Goal: Information Seeking & Learning: Learn about a topic

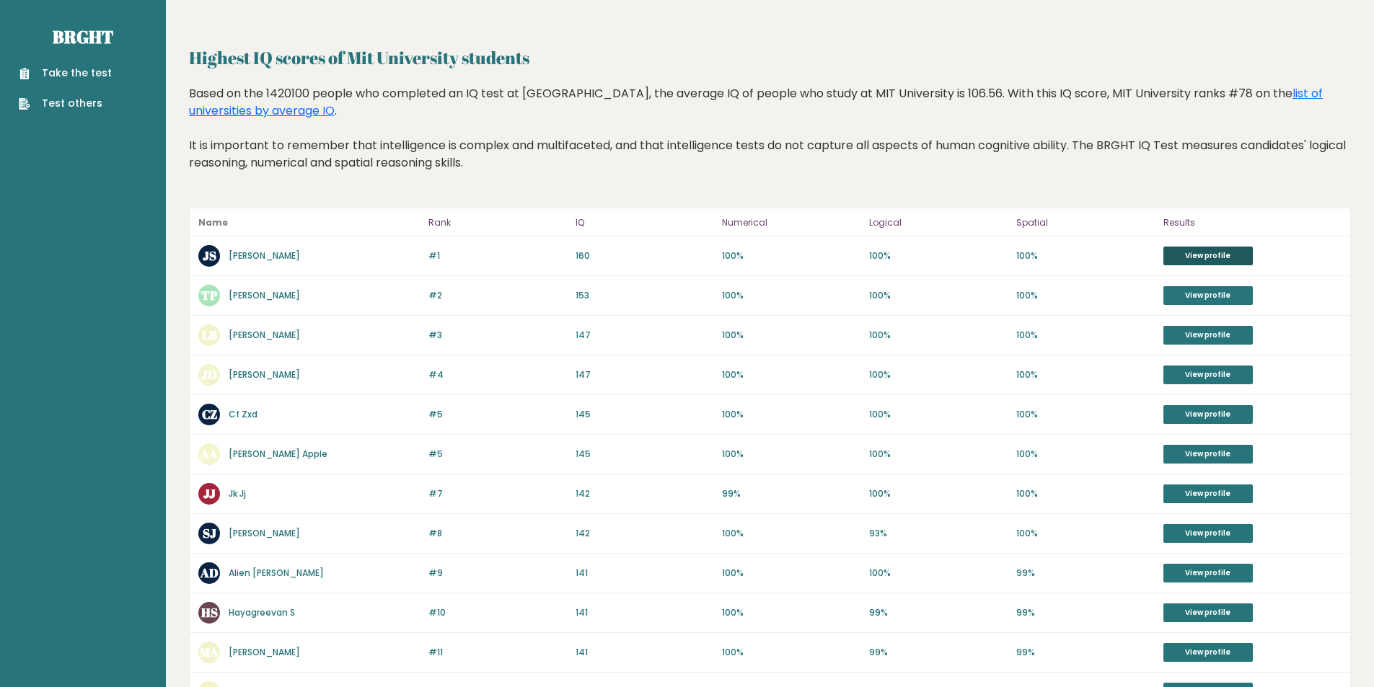
click at [1200, 253] on link "View profile" at bounding box center [1208, 256] width 89 height 19
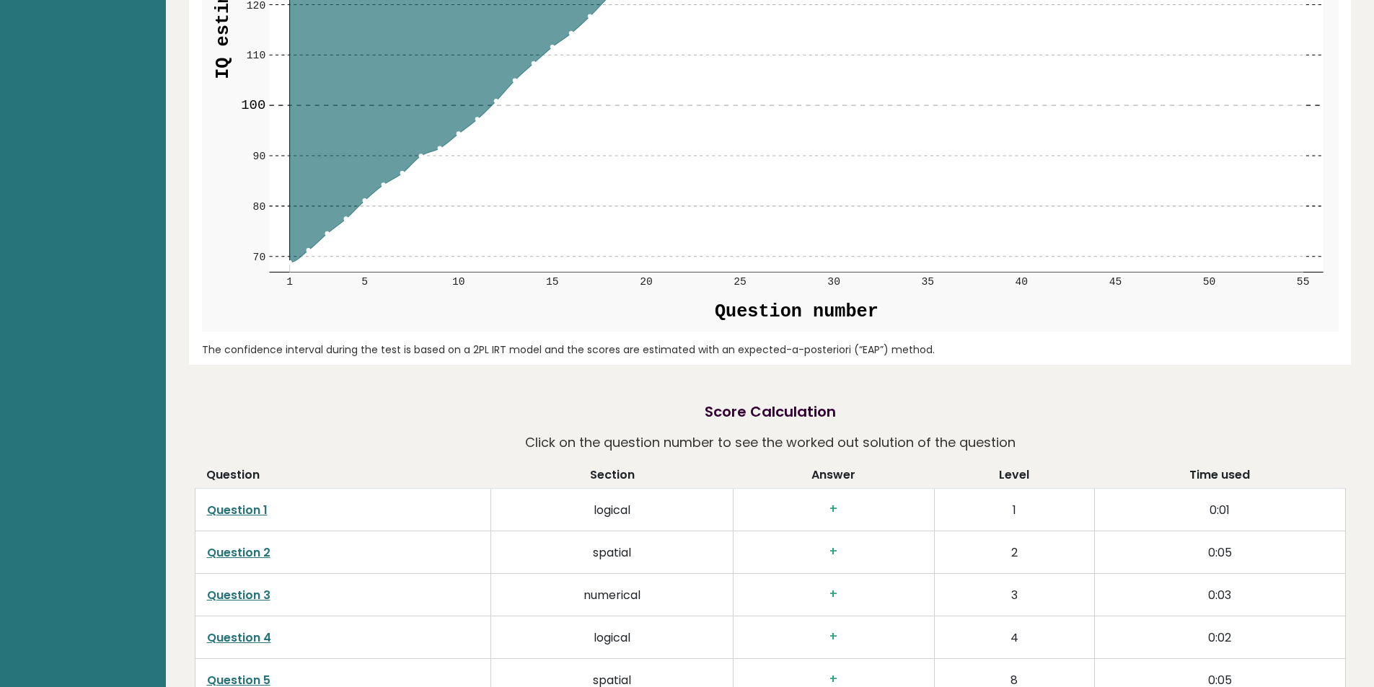
scroll to position [2092, 0]
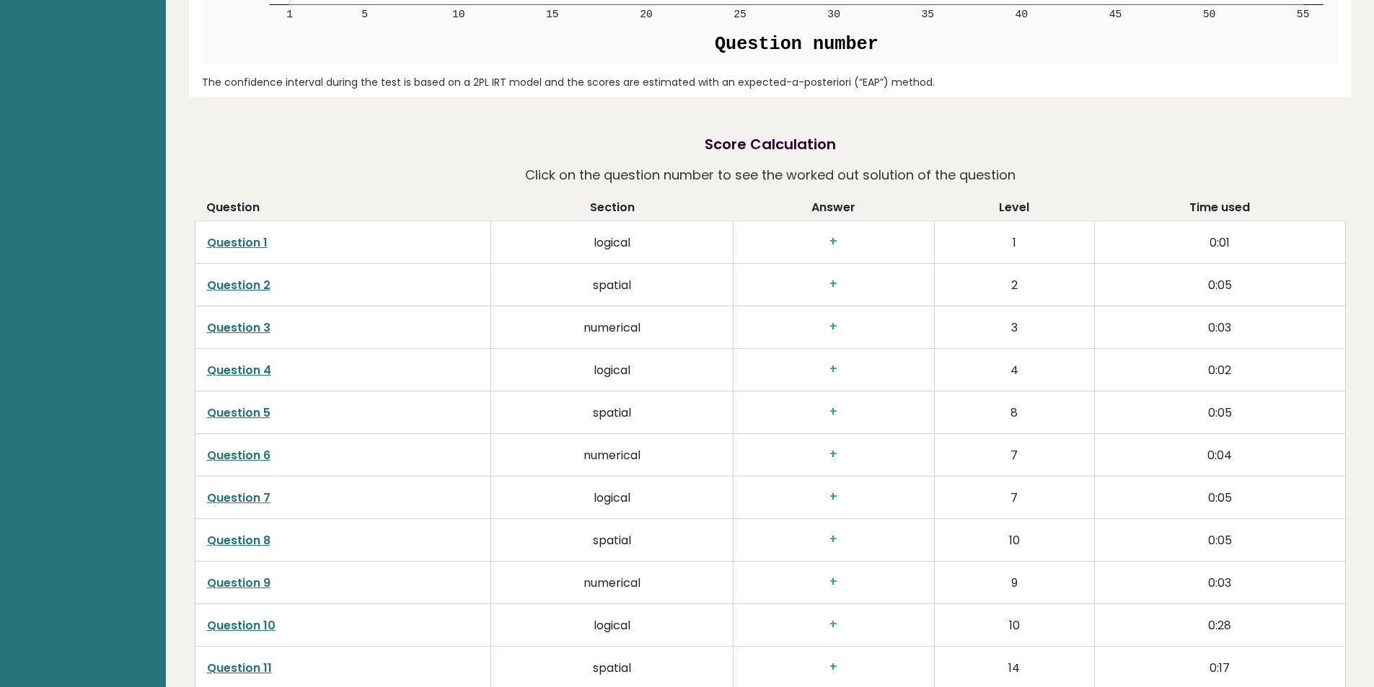
click at [239, 238] on link "Question 1" at bounding box center [237, 242] width 61 height 17
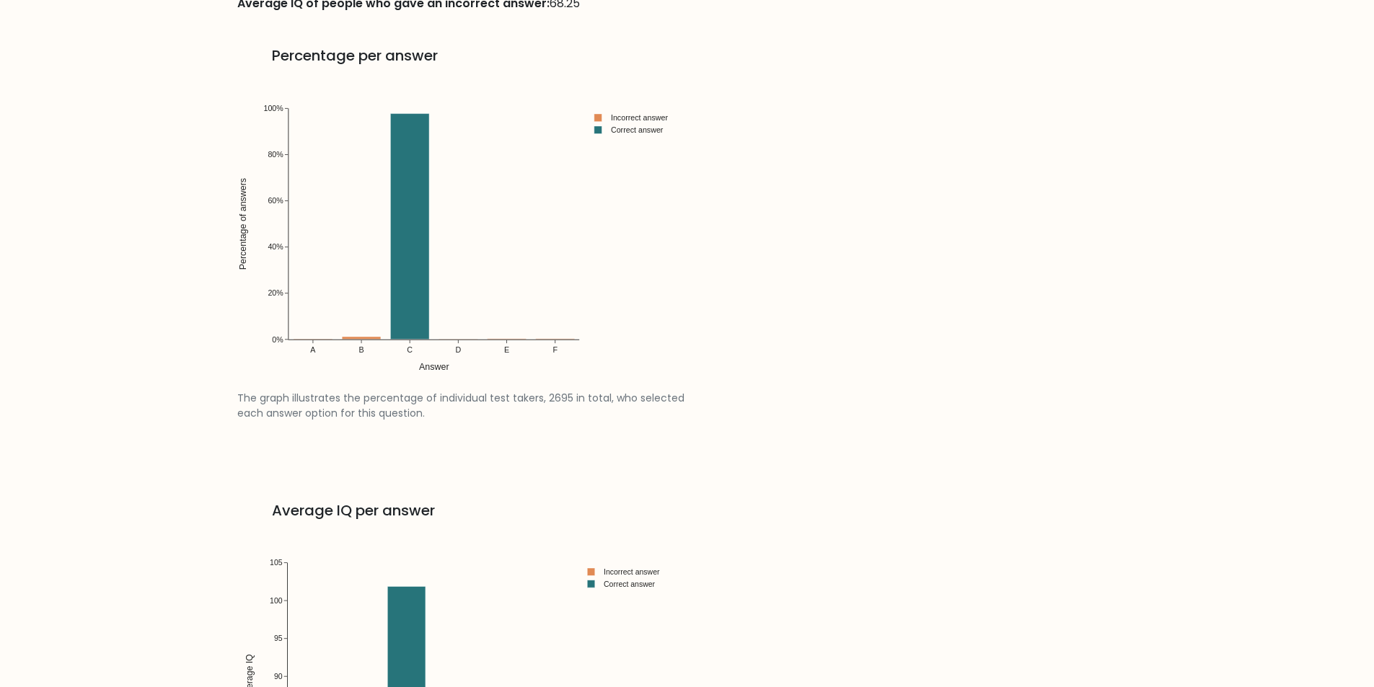
scroll to position [2164, 0]
